Goal: Complete application form

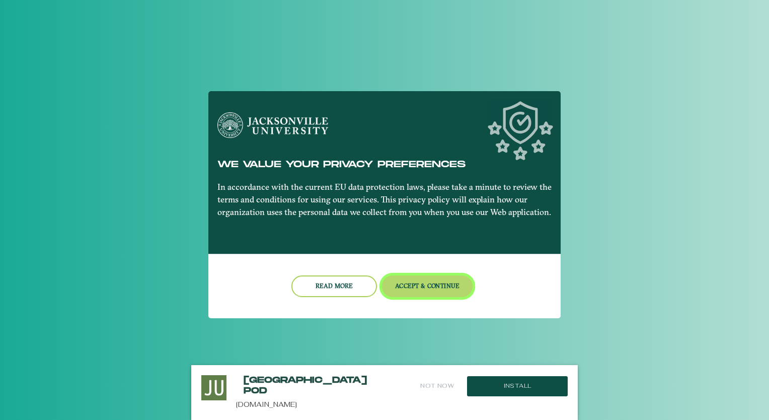
click at [403, 281] on button "Accept & Continue" at bounding box center [427, 286] width 91 height 22
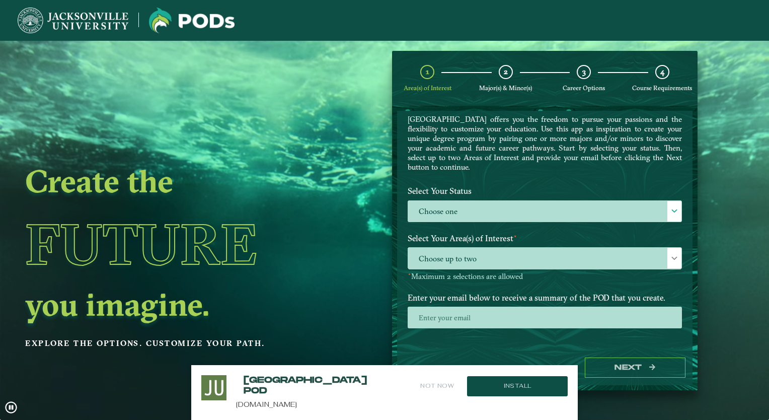
scroll to position [34, 0]
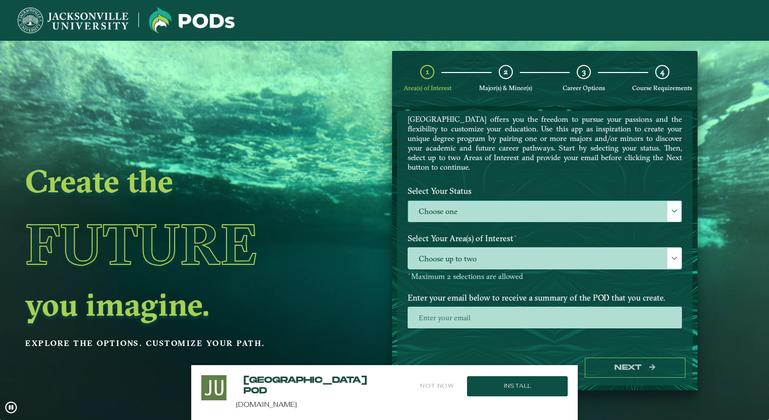
click at [454, 201] on label "Choose one" at bounding box center [544, 212] width 273 height 22
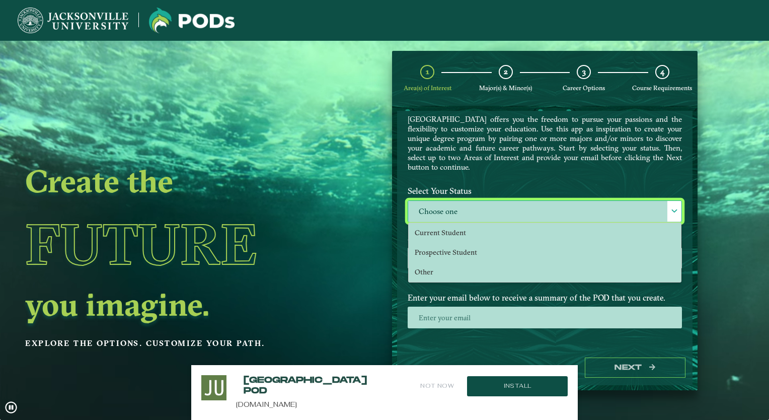
scroll to position [5, 44]
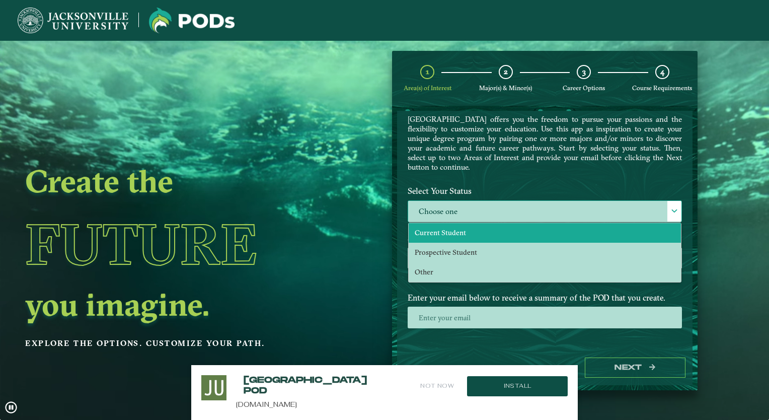
click at [451, 232] on span "Current Student" at bounding box center [440, 232] width 51 height 9
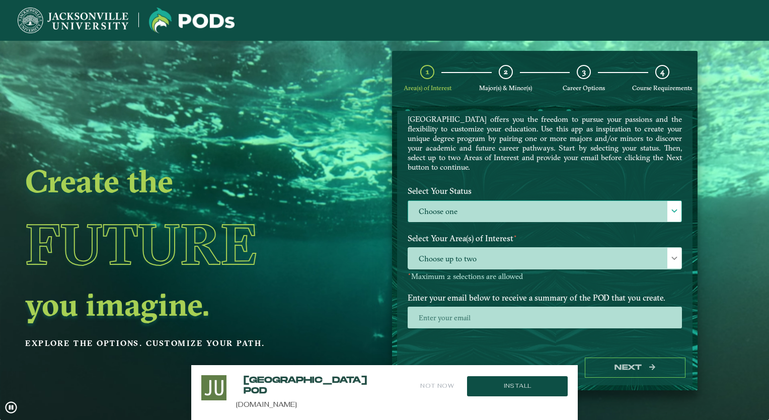
select select "[object Object]"
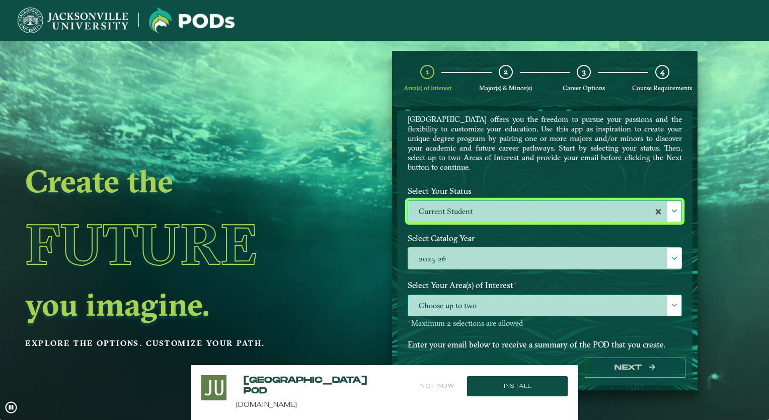
click at [460, 301] on span "Choose up to two" at bounding box center [544, 306] width 273 height 22
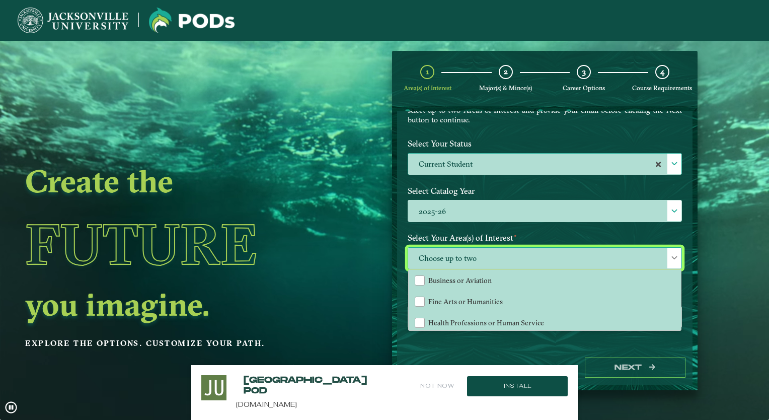
scroll to position [42, 0]
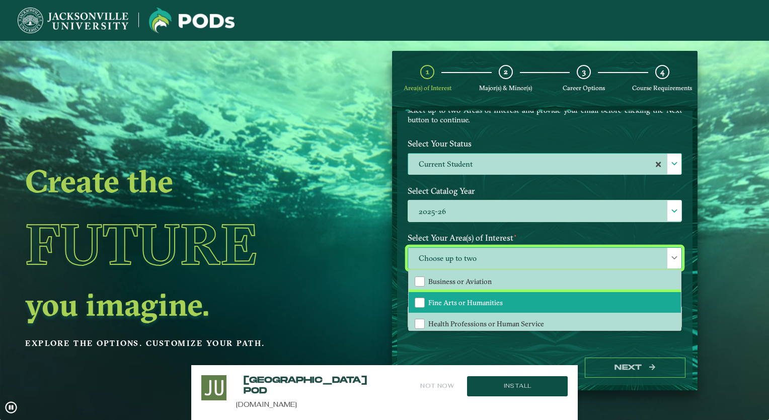
click at [460, 301] on span "Fine Arts or Humanities" at bounding box center [465, 302] width 74 height 9
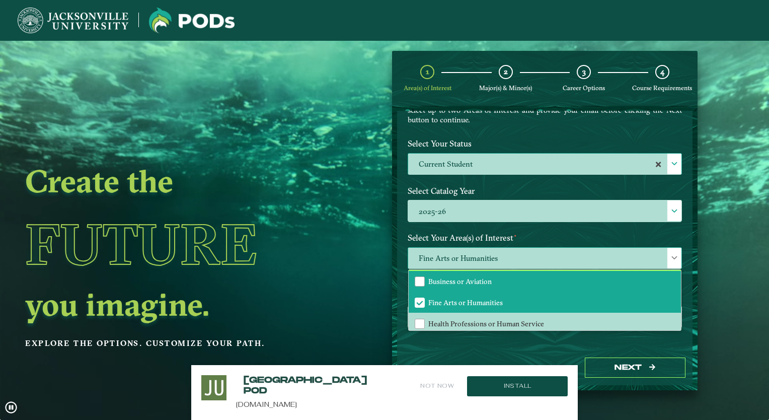
click at [460, 281] on span "Business or Aviation" at bounding box center [459, 281] width 63 height 9
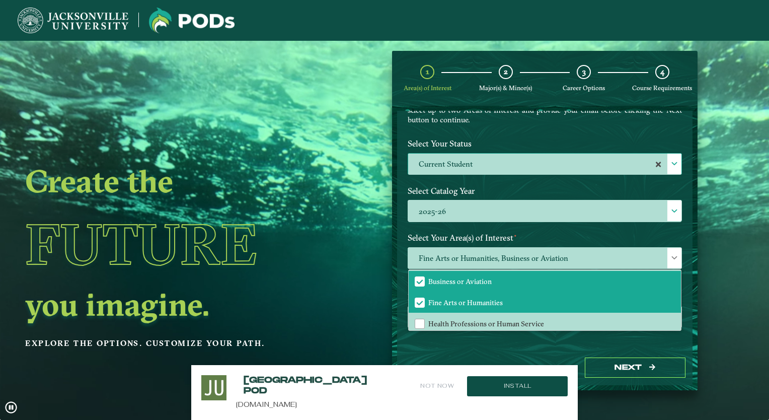
click at [394, 278] on form "Welcome to the POD s app [GEOGRAPHIC_DATA] offers you the freedom to pursue you…" at bounding box center [544, 248] width 305 height 284
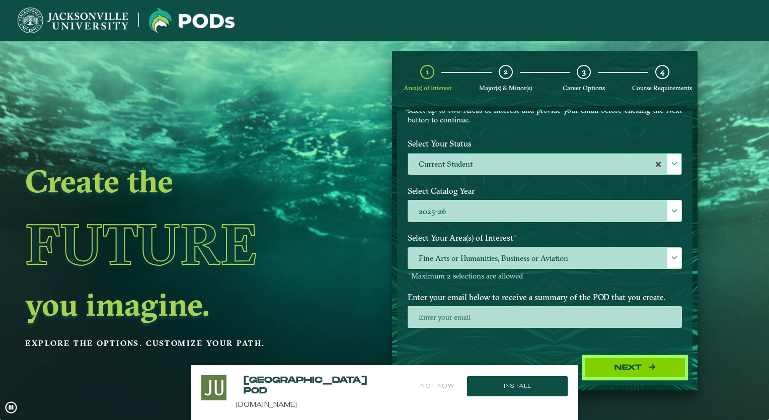
click at [614, 365] on button "Next" at bounding box center [635, 367] width 101 height 21
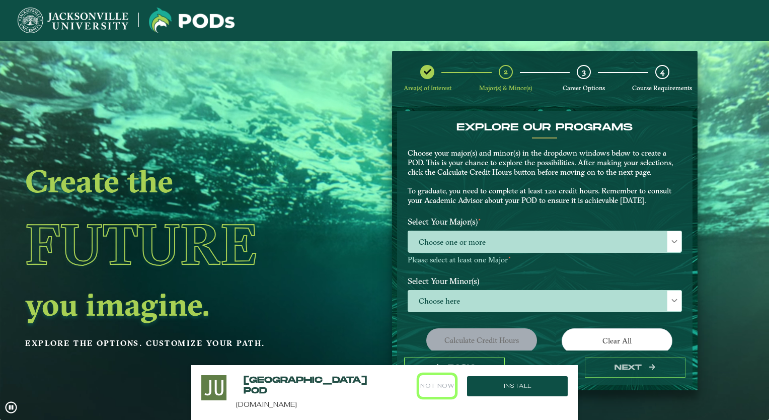
click at [432, 381] on button "Not Now" at bounding box center [437, 386] width 36 height 22
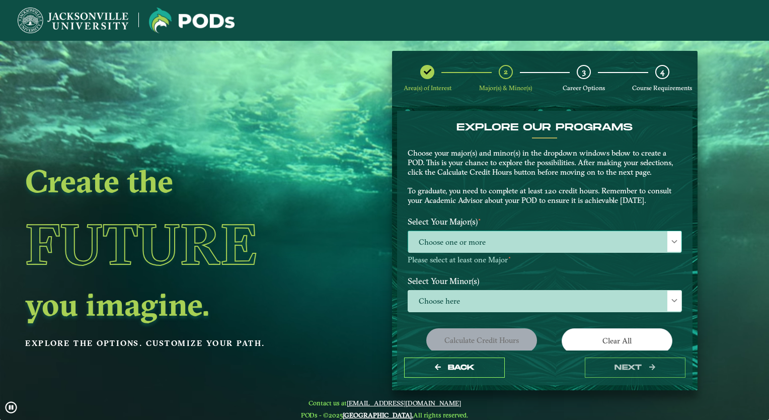
click at [462, 242] on span "Choose one or more" at bounding box center [544, 242] width 273 height 22
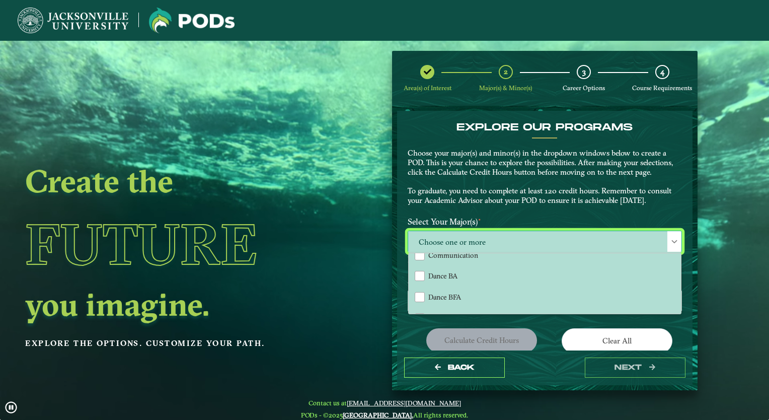
scroll to position [213, 0]
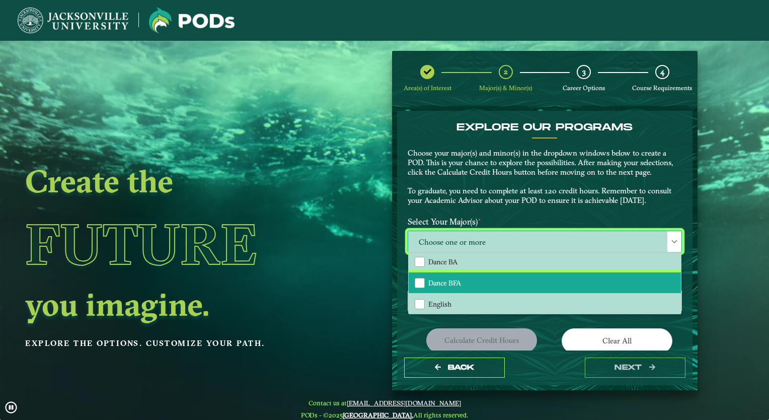
click at [441, 278] on span "Dance BFA" at bounding box center [444, 282] width 33 height 9
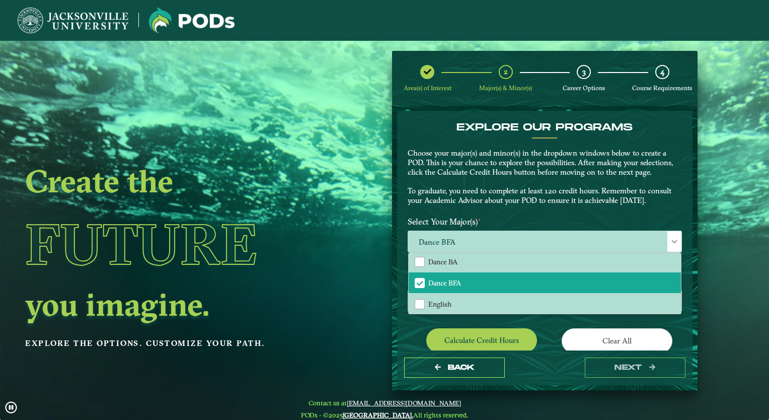
click at [412, 335] on div "Calculate credit hours" at bounding box center [472, 342] width 144 height 28
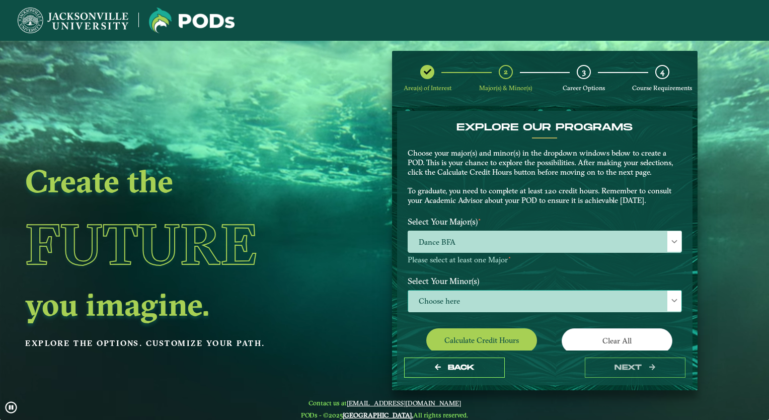
click at [447, 302] on span "Choose here" at bounding box center [544, 301] width 273 height 22
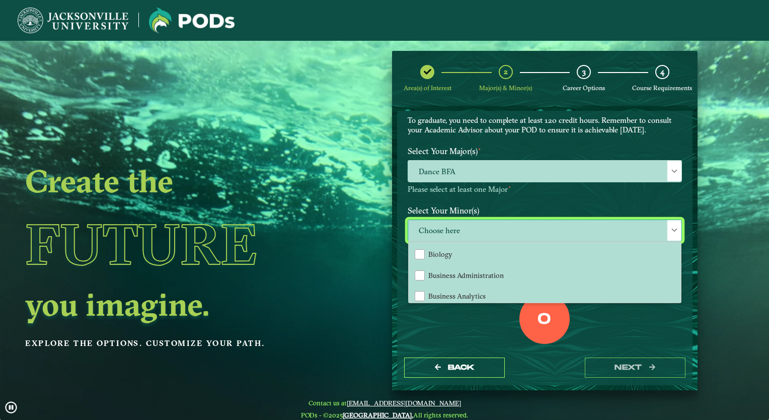
scroll to position [149, 0]
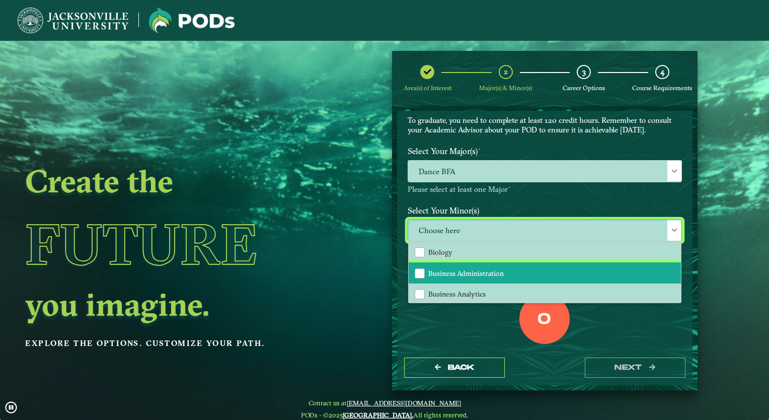
click at [451, 271] on span "Business Administration" at bounding box center [465, 273] width 75 height 9
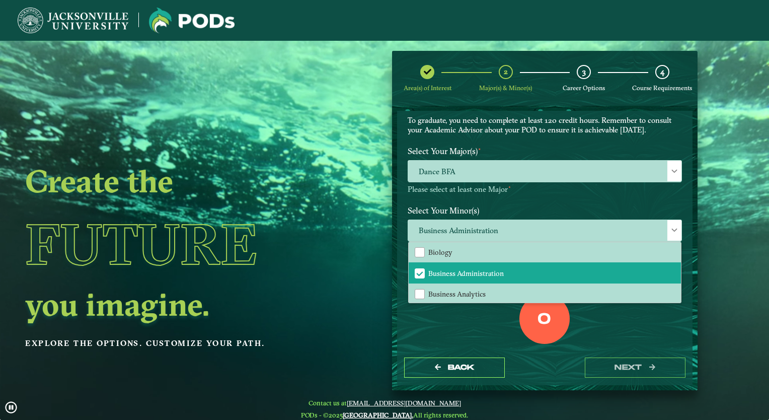
click at [441, 339] on div "0 Total Credit Hours" at bounding box center [544, 336] width 289 height 86
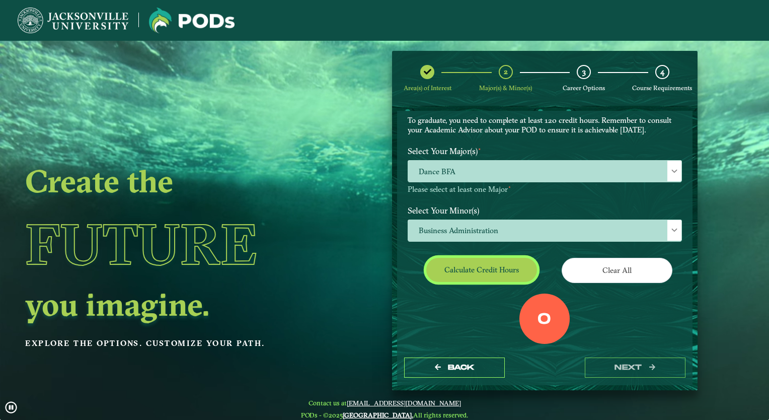
click at [496, 273] on button "Calculate credit hours" at bounding box center [481, 270] width 111 height 24
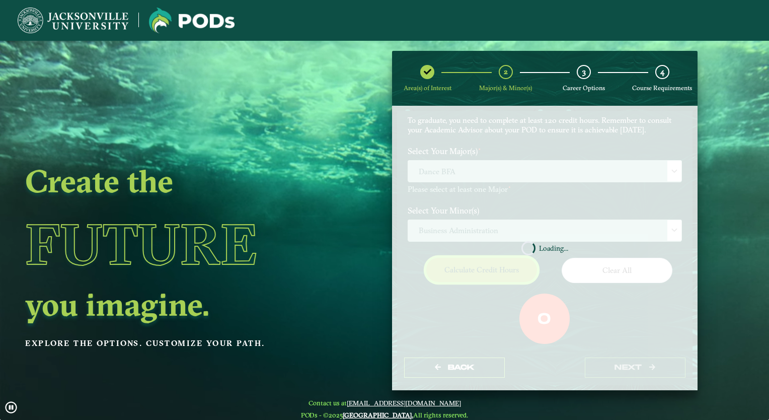
scroll to position [79, 0]
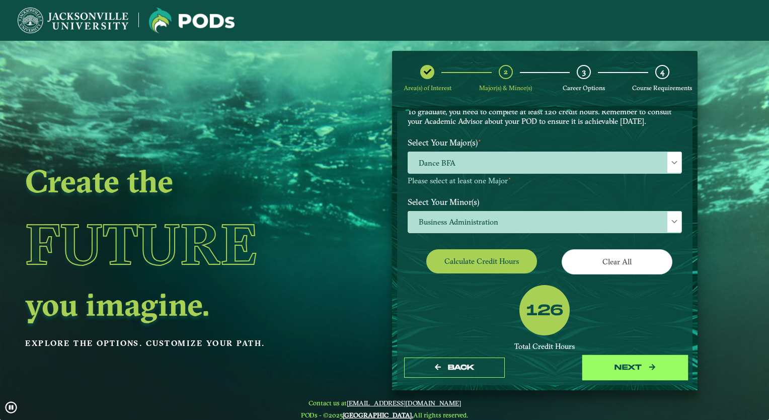
click at [646, 365] on button "next" at bounding box center [635, 367] width 101 height 21
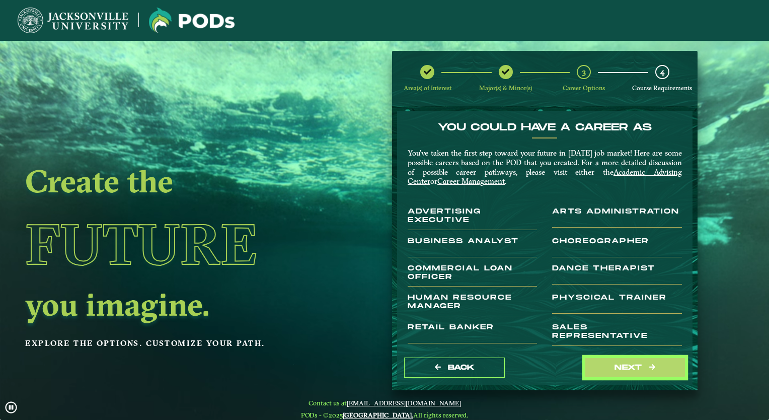
click at [646, 365] on button "next" at bounding box center [635, 367] width 101 height 21
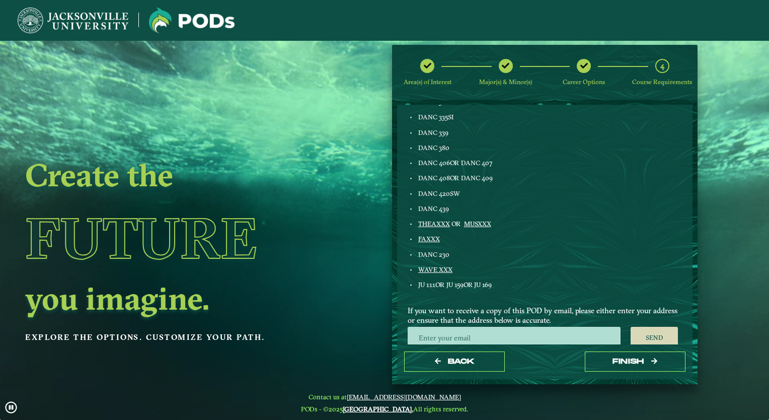
scroll to position [539, 0]
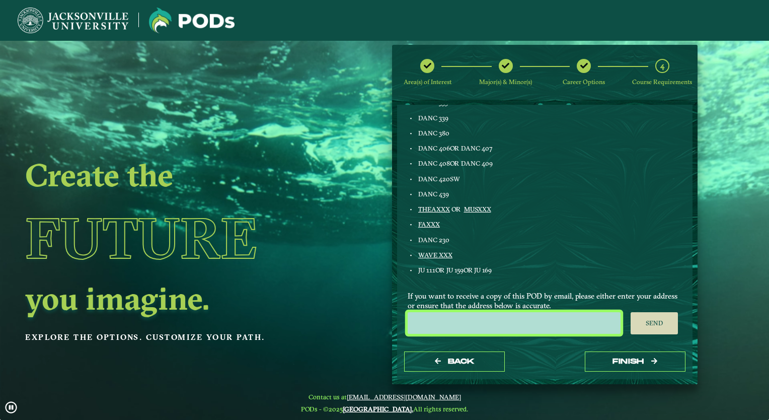
click at [505, 323] on input "email" at bounding box center [513, 323] width 213 height 22
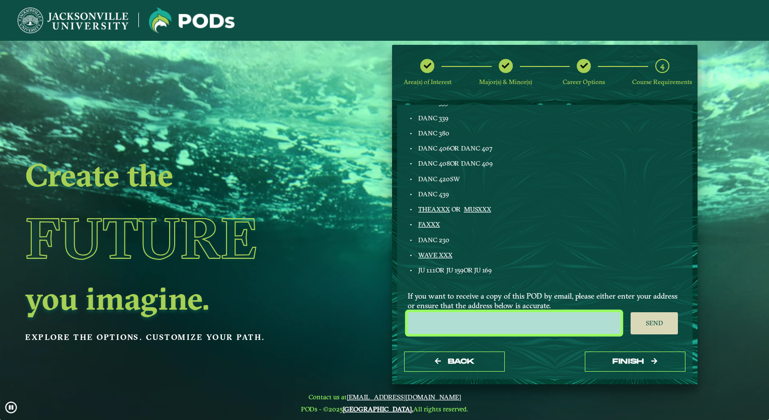
type input "[EMAIL_ADDRESS][DOMAIN_NAME]"
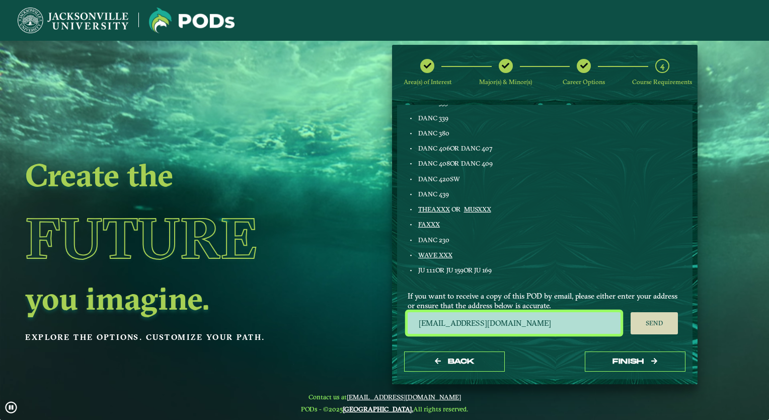
click at [547, 327] on input "[EMAIL_ADDRESS][DOMAIN_NAME]" at bounding box center [513, 323] width 213 height 22
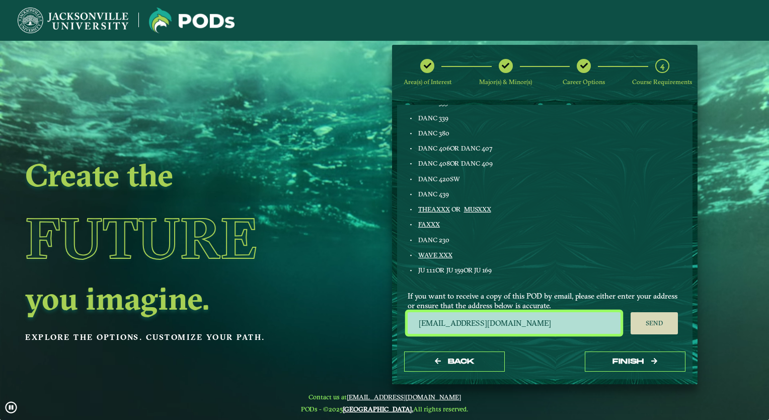
drag, startPoint x: 532, startPoint y: 323, endPoint x: 380, endPoint y: 325, distance: 151.9
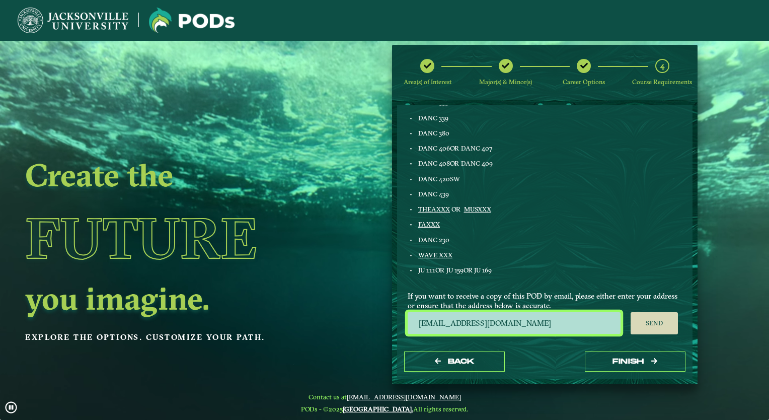
click at [380, 325] on ngx-dashboard "Create the Future you imagine. Explore the options. Customize your path. Area(s…" at bounding box center [384, 214] width 769 height 339
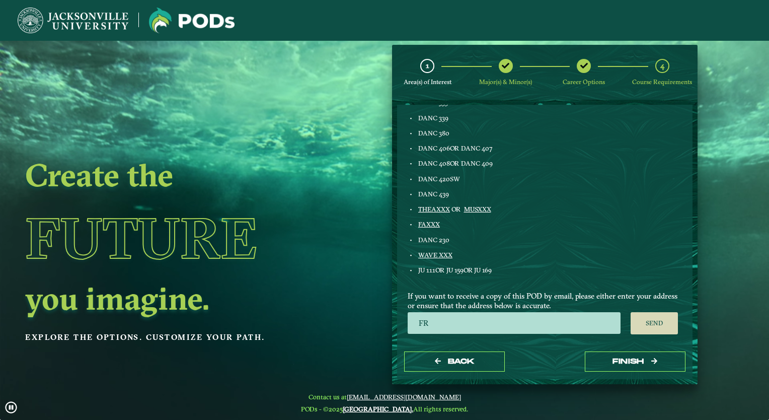
click at [513, 282] on div "If you want to receive a copy of this POD by email, please either enter your ad…" at bounding box center [544, 307] width 289 height 53
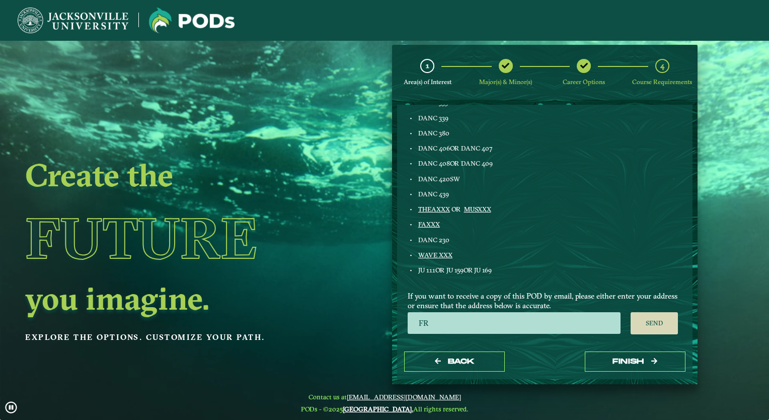
click at [451, 309] on span "If you want to receive a copy of this POD by email, please either enter your ad…" at bounding box center [544, 300] width 274 height 19
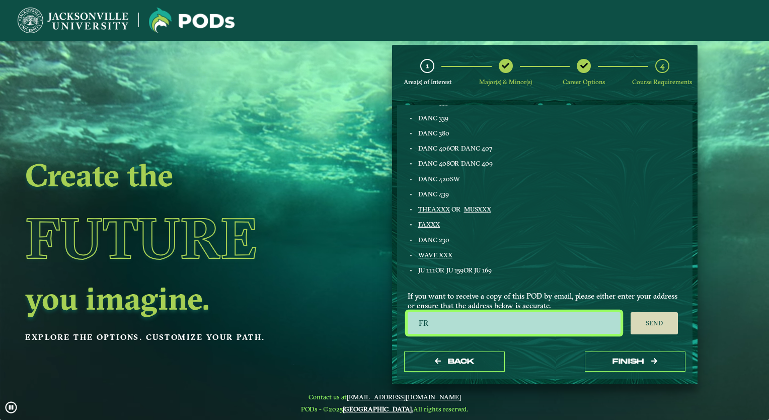
click at [439, 321] on input "FR" at bounding box center [513, 323] width 213 height 22
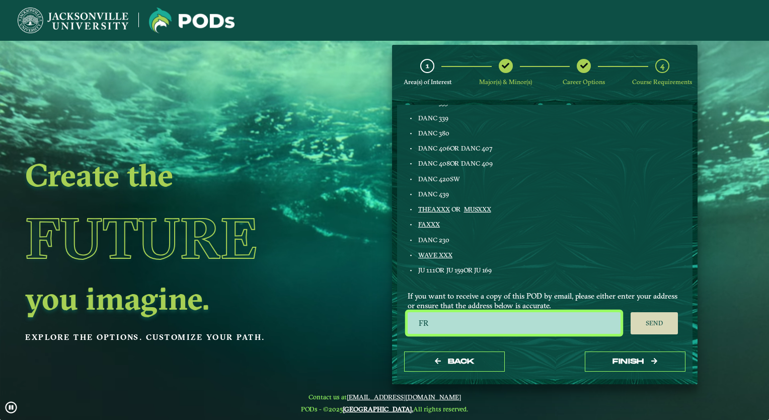
type input "F"
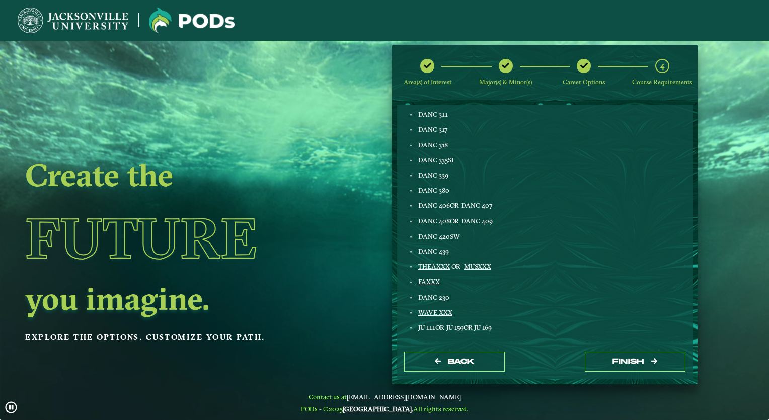
scroll to position [481, 0]
